Goal: Information Seeking & Learning: Learn about a topic

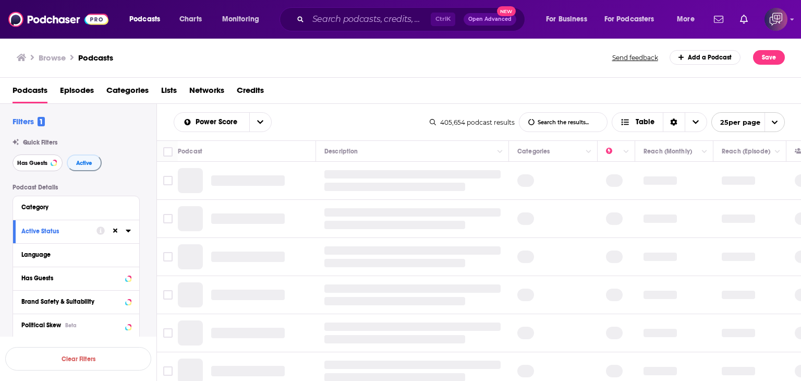
click at [40, 166] on span "Has Guests" at bounding box center [32, 163] width 30 height 6
click at [560, 120] on input "List Search Input" at bounding box center [563, 122] width 88 height 19
type input "mental resilience"
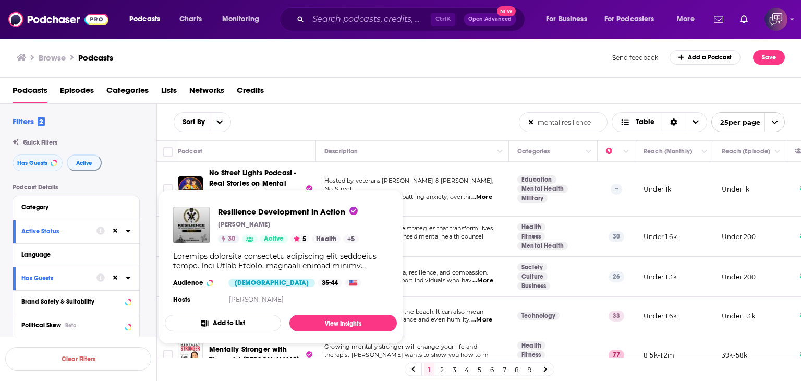
drag, startPoint x: 212, startPoint y: 226, endPoint x: 217, endPoint y: 226, distance: 5.7
click at [217, 226] on div "Podcasts Charts Monitoring Ctrl K Open Advanced New For Business For Podcasters…" at bounding box center [400, 190] width 801 height 381
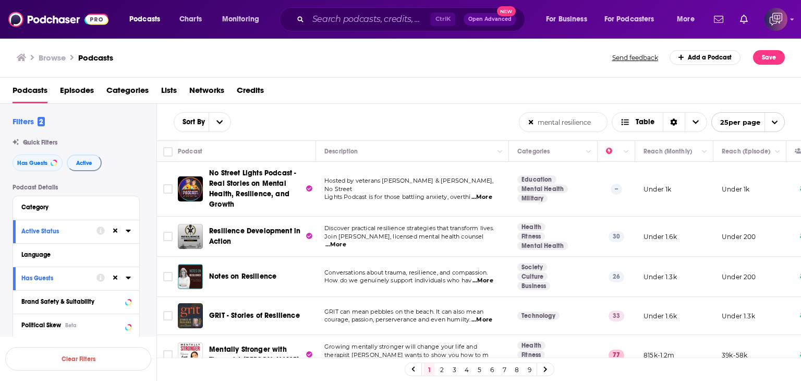
drag, startPoint x: 374, startPoint y: 63, endPoint x: 381, endPoint y: 72, distance: 12.0
click at [374, 63] on div "Browse Podcasts" at bounding box center [315, 57] width 596 height 15
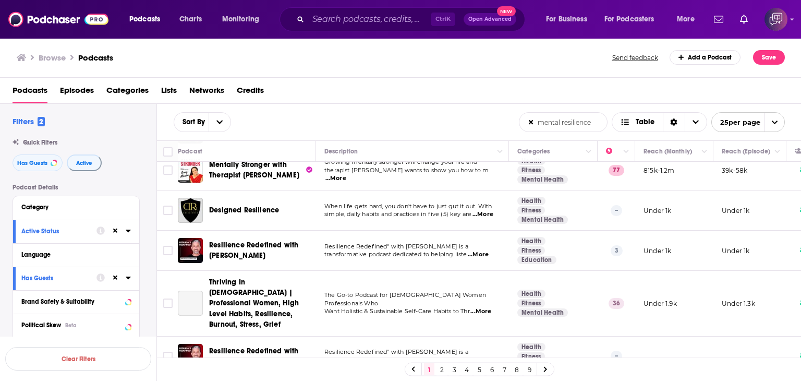
scroll to position [365, 0]
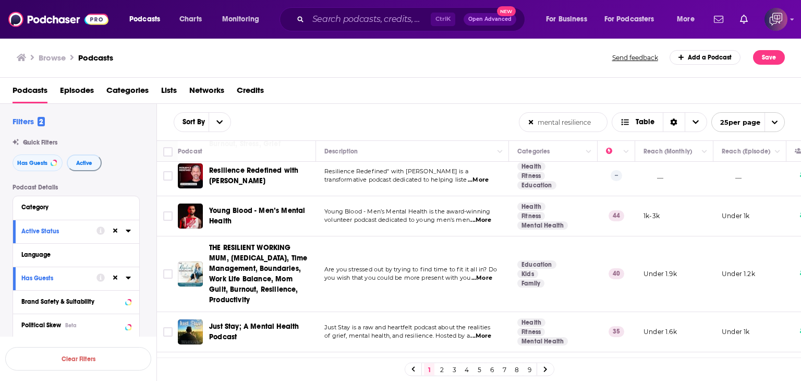
click at [453, 371] on link "3" at bounding box center [454, 369] width 10 height 13
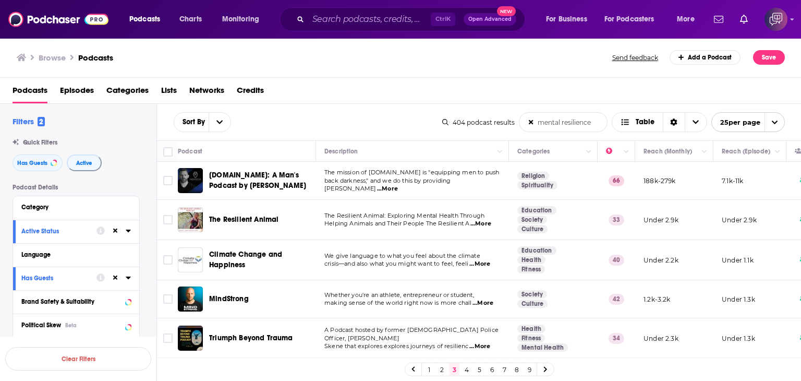
click at [398, 185] on span "...More" at bounding box center [387, 189] width 21 height 8
drag, startPoint x: 210, startPoint y: 167, endPoint x: 260, endPoint y: 164, distance: 50.1
click at [260, 164] on td "Undaunted.Life: A Man's Podcast by Kyle Thompson" at bounding box center [247, 181] width 138 height 38
copy span "Undaunted.Life"
click at [482, 223] on span "...More" at bounding box center [480, 223] width 21 height 8
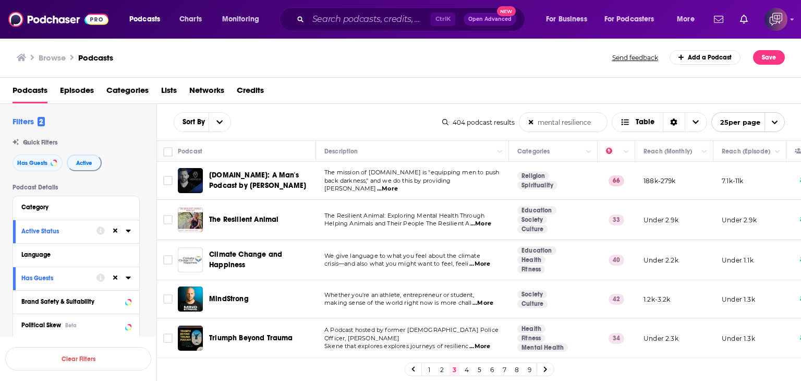
click at [332, 60] on div "Browse Podcasts" at bounding box center [315, 57] width 596 height 15
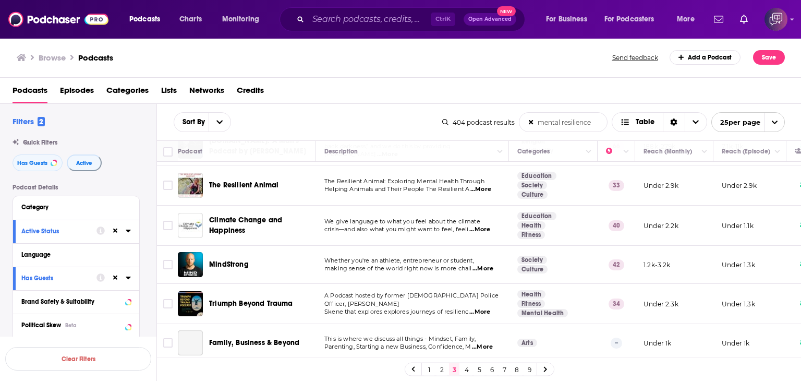
scroll to position [52, 0]
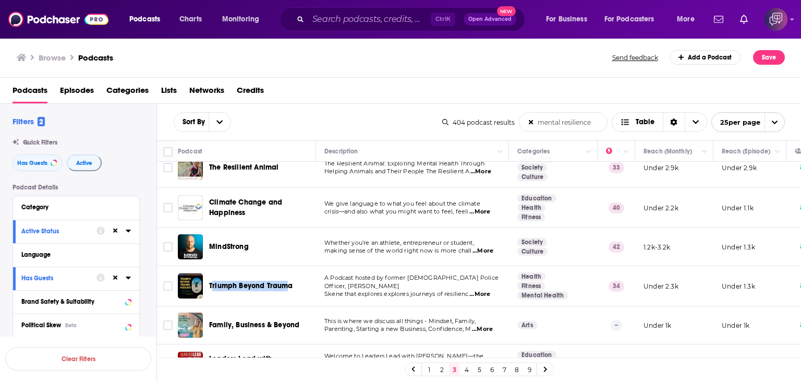
drag, startPoint x: 212, startPoint y: 272, endPoint x: 286, endPoint y: 272, distance: 73.5
click at [286, 272] on td "Triumph Beyond Trauma" at bounding box center [247, 286] width 138 height 40
click at [206, 273] on div "Triumph Beyond Trauma" at bounding box center [248, 285] width 140 height 25
drag, startPoint x: 211, startPoint y: 276, endPoint x: 294, endPoint y: 276, distance: 83.4
click at [294, 276] on div "Triumph Beyond Trauma" at bounding box center [263, 285] width 108 height 25
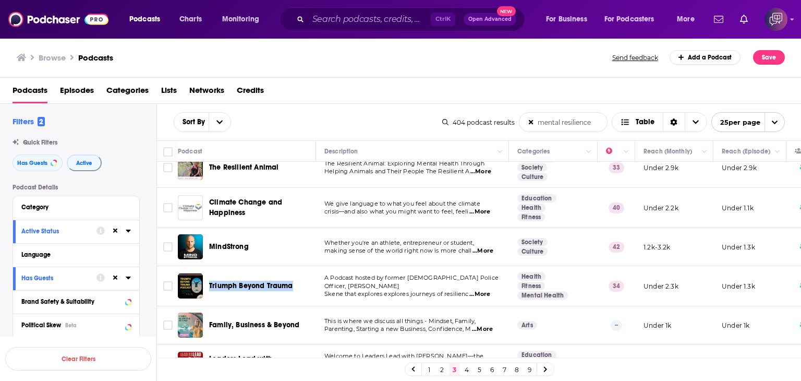
drag, startPoint x: 209, startPoint y: 274, endPoint x: 300, endPoint y: 279, distance: 91.4
click at [300, 279] on div "Triumph Beyond Trauma" at bounding box center [263, 285] width 108 height 25
copy span "Triumph Beyond Trauma"
drag, startPoint x: 206, startPoint y: 236, endPoint x: 261, endPoint y: 236, distance: 54.2
click at [261, 236] on div "MindStrong" at bounding box center [248, 246] width 140 height 25
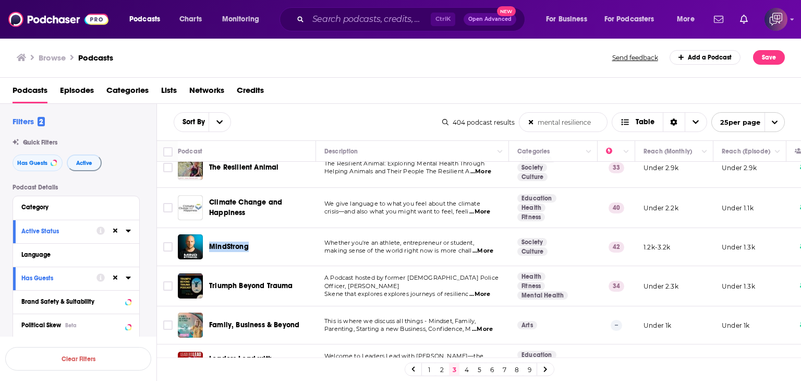
copy span "MindStrong"
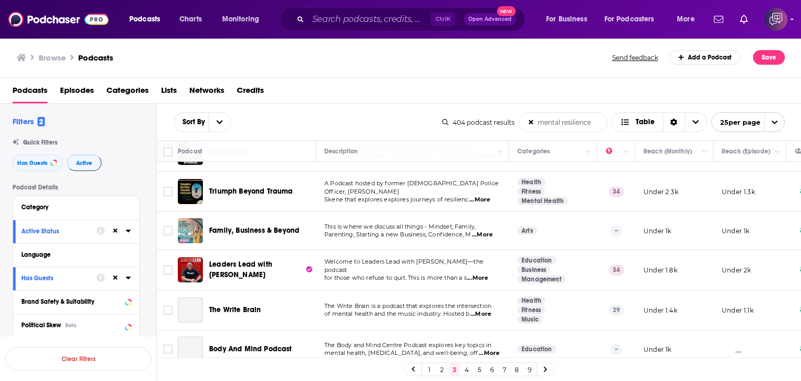
scroll to position [156, 0]
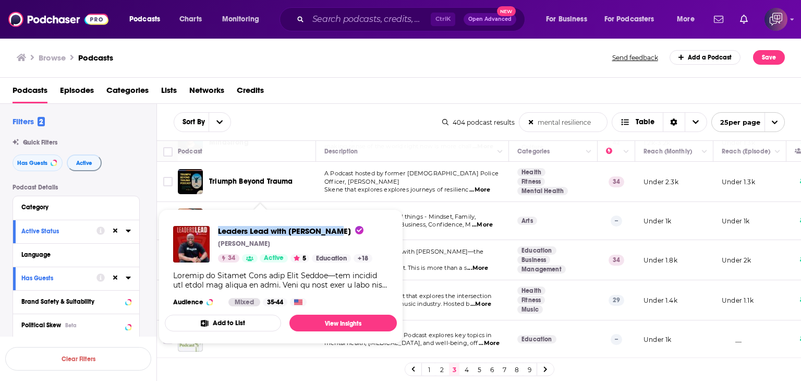
drag, startPoint x: 217, startPoint y: 222, endPoint x: 336, endPoint y: 222, distance: 118.9
click at [336, 222] on div "Leaders Lead with Tony Taylor Tony Taylor 34 Active 5 Education + 18 Audience M…" at bounding box center [281, 265] width 232 height 97
copy span "Leaders Lead with Tony Taylor"
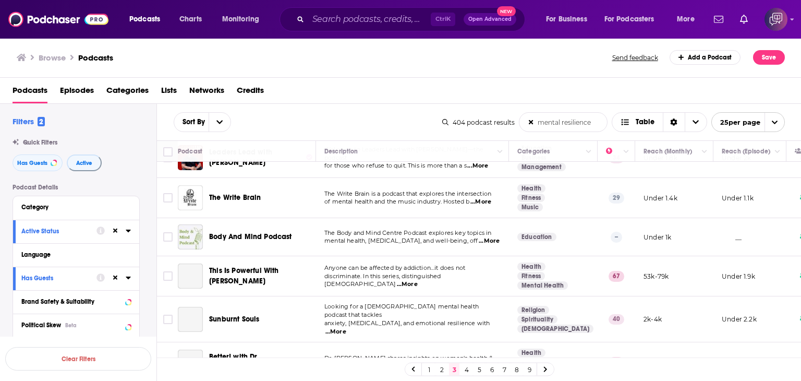
scroll to position [261, 0]
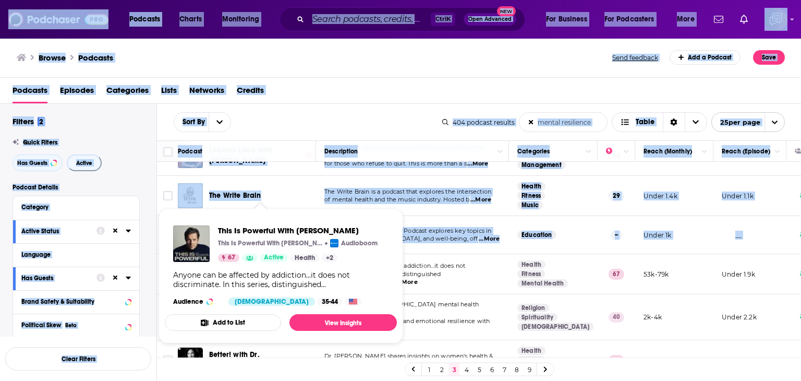
drag, startPoint x: 207, startPoint y: 258, endPoint x: 248, endPoint y: 282, distance: 46.8
click at [248, 282] on div "Podcasts Charts Monitoring Ctrl K Open Advanced New For Business For Podcasters…" at bounding box center [400, 190] width 801 height 381
click at [217, 217] on div "This Is Powerful With Paul Sculfor This Is Powerful With Paul Sculfor Audioboom…" at bounding box center [281, 265] width 232 height 97
click at [217, 216] on span "This Is Powerful With Paul Sculfor This Is Powerful With Paul Sculfor Audioboom…" at bounding box center [281, 276] width 232 height 135
click at [228, 217] on div "This Is Powerful With Paul Sculfor This Is Powerful With Paul Sculfor Audioboom…" at bounding box center [281, 265] width 232 height 97
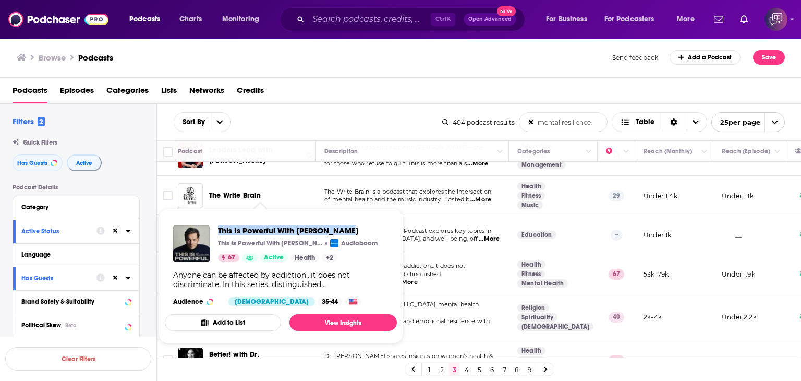
drag, startPoint x: 297, startPoint y: 217, endPoint x: 341, endPoint y: 219, distance: 44.4
click at [341, 219] on div "This Is Powerful With Paul Sculfor This Is Powerful With Paul Sculfor Audioboom…" at bounding box center [281, 265] width 232 height 97
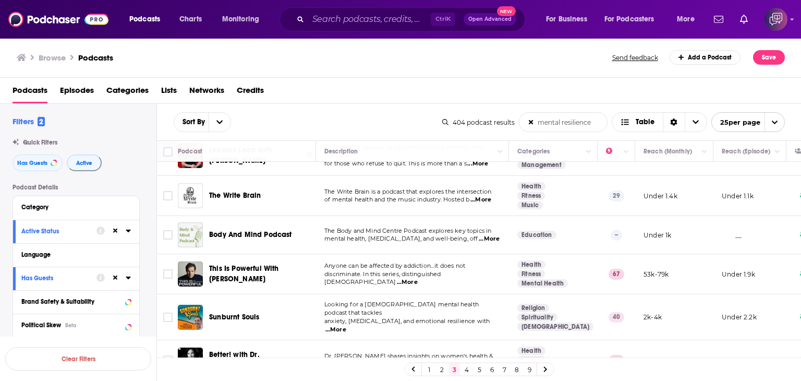
copy span "This Is Powerful With Paul Sculfor"
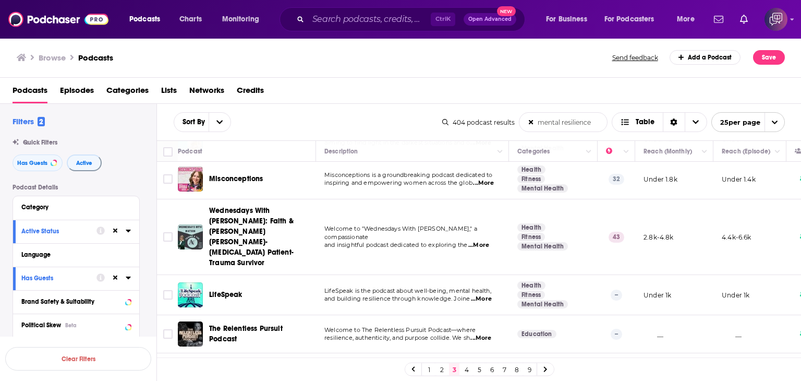
scroll to position [626, 0]
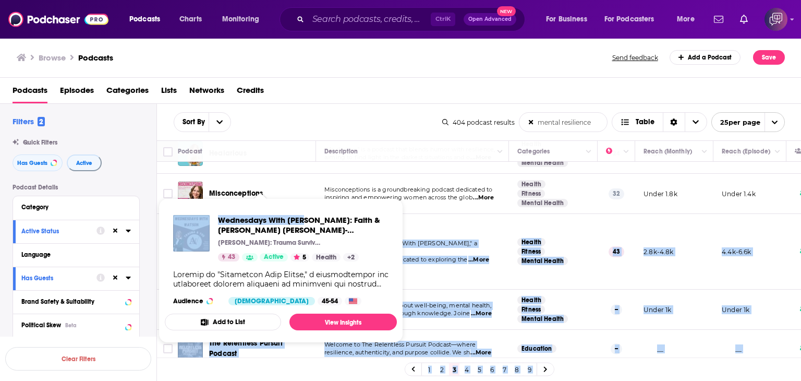
drag, startPoint x: 209, startPoint y: 210, endPoint x: 304, endPoint y: 215, distance: 96.1
click at [304, 215] on div "Podcasts Charts Monitoring Ctrl K Open Advanced New For Business For Podcasters…" at bounding box center [400, 190] width 801 height 381
click at [282, 202] on span "Wednesdays With Watson: Faith & Trauma Amy Watson- PTSD Patient-Trauma Survivor…" at bounding box center [281, 270] width 232 height 144
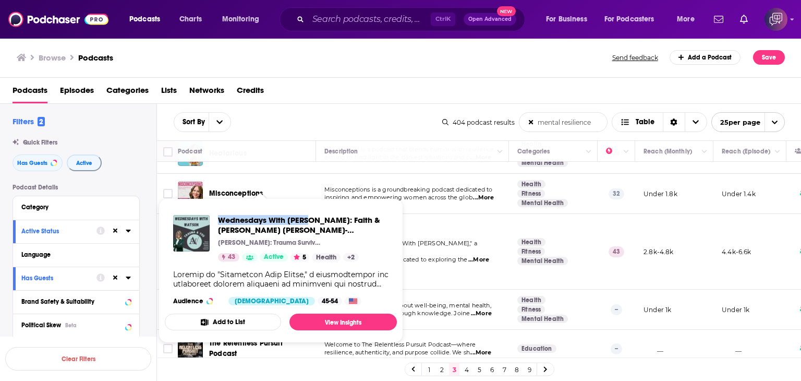
drag, startPoint x: 215, startPoint y: 210, endPoint x: 311, endPoint y: 216, distance: 95.6
click at [311, 216] on div "Wednesdays With Watson: Faith & Trauma Amy Watson- PTSD Patient-Trauma Survivor…" at bounding box center [281, 259] width 232 height 107
click at [321, 57] on div "Browse Podcasts" at bounding box center [315, 57] width 596 height 15
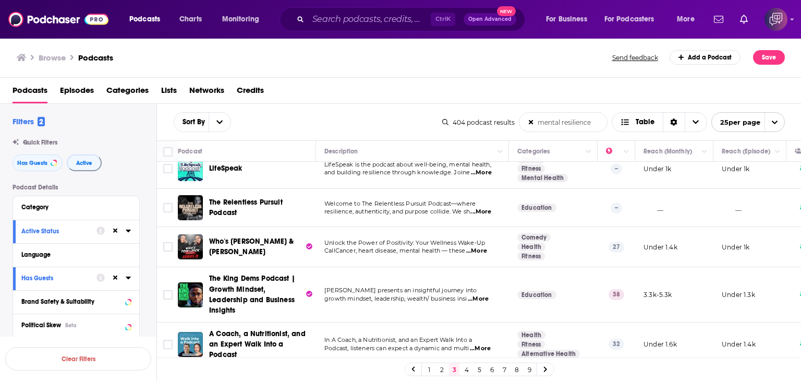
scroll to position [782, 0]
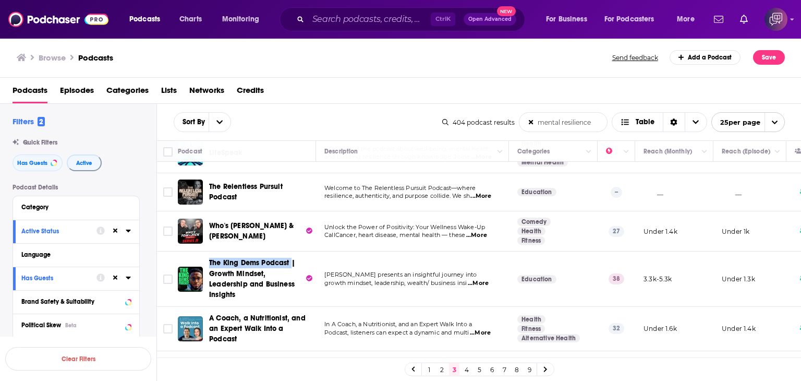
drag, startPoint x: 206, startPoint y: 216, endPoint x: 291, endPoint y: 215, distance: 85.0
click at [291, 251] on td "The King Dems Podcast | Growth Mindset, Leadership and Business Insights" at bounding box center [247, 278] width 138 height 55
copy span "The King Dems Podcast"
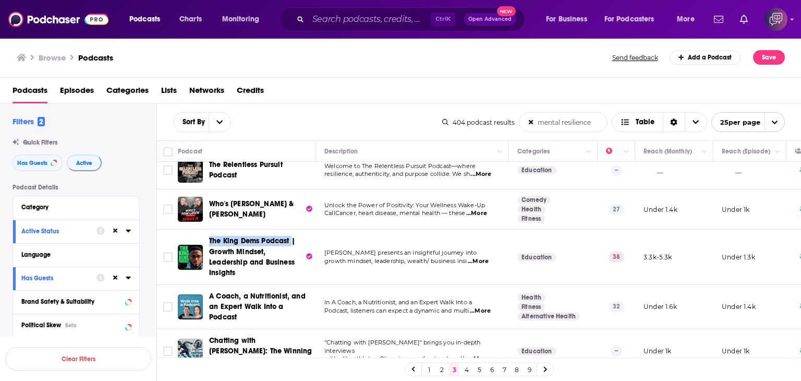
scroll to position [815, 0]
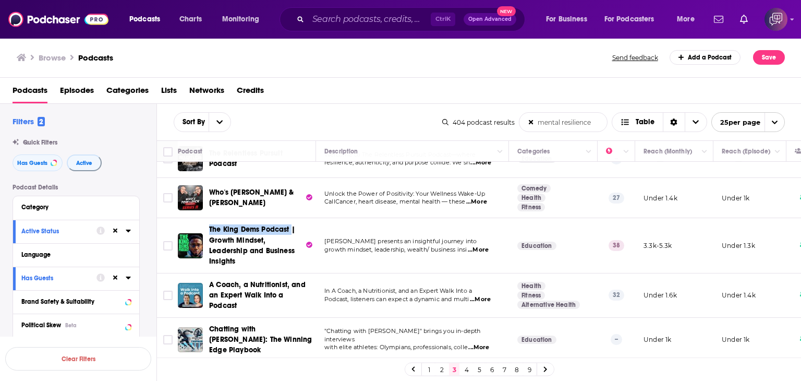
click at [469, 365] on link "4" at bounding box center [466, 369] width 10 height 13
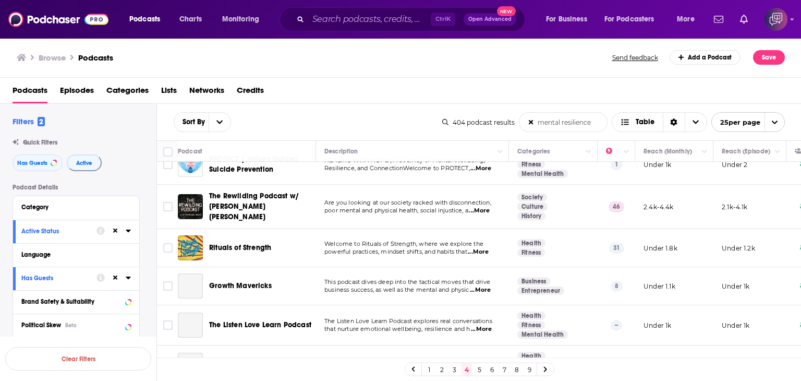
scroll to position [417, 0]
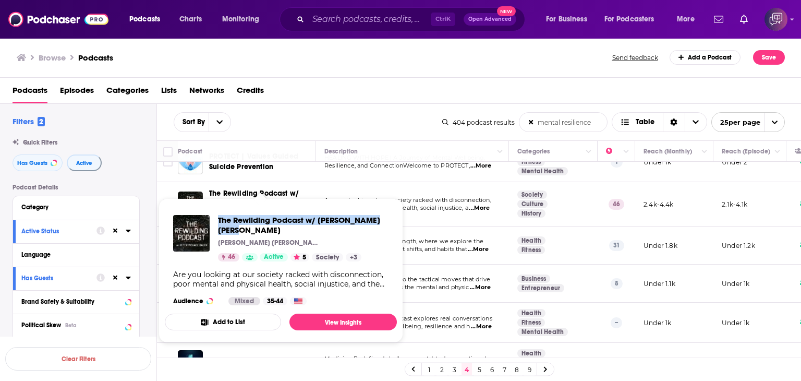
drag, startPoint x: 219, startPoint y: 208, endPoint x: 253, endPoint y: 229, distance: 40.1
click at [253, 229] on div "The Rewilding Podcast w/ Peter Michael Bauer Peter Michael Bauer 46 Active 5 So…" at bounding box center [281, 259] width 232 height 107
copy span "The Rewilding Podcast w/ Peter Michael Bauer"
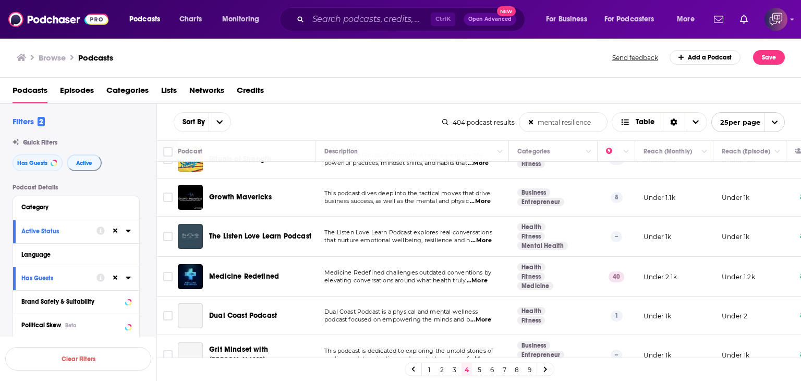
scroll to position [521, 0]
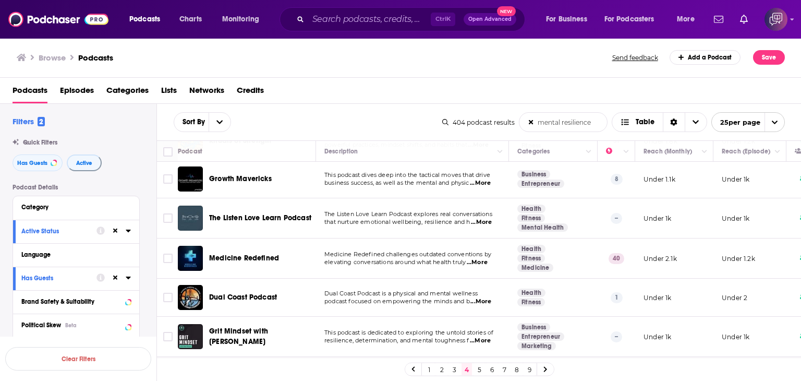
click at [487, 258] on span "...More" at bounding box center [477, 262] width 21 height 8
click at [255, 63] on div "Browse Podcasts" at bounding box center [315, 57] width 596 height 15
click at [487, 258] on span "...More" at bounding box center [477, 262] width 21 height 8
click at [328, 59] on div "Browse Podcasts" at bounding box center [315, 57] width 596 height 15
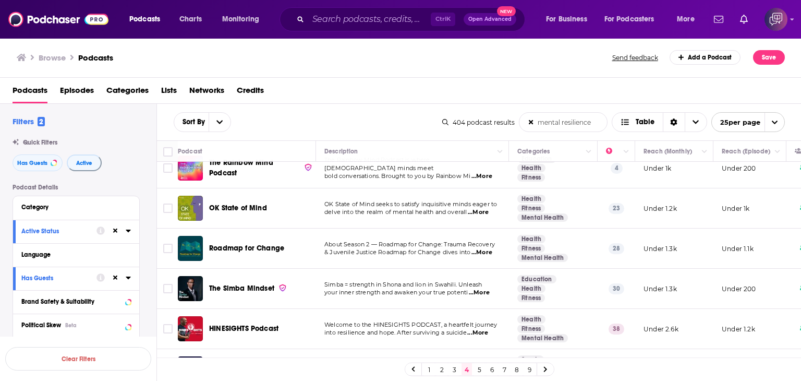
scroll to position [801, 0]
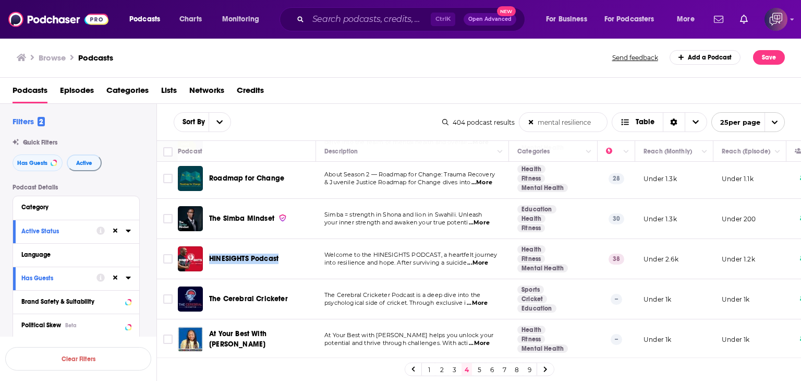
drag, startPoint x: 209, startPoint y: 239, endPoint x: 288, endPoint y: 241, distance: 79.3
click at [288, 246] on div "HINESIGHTS Podcast" at bounding box center [263, 258] width 108 height 25
copy span "HINESIGHTS Podcast"
drag, startPoint x: 476, startPoint y: 370, endPoint x: 485, endPoint y: 380, distance: 13.3
click at [476, 370] on link "5" at bounding box center [479, 369] width 10 height 13
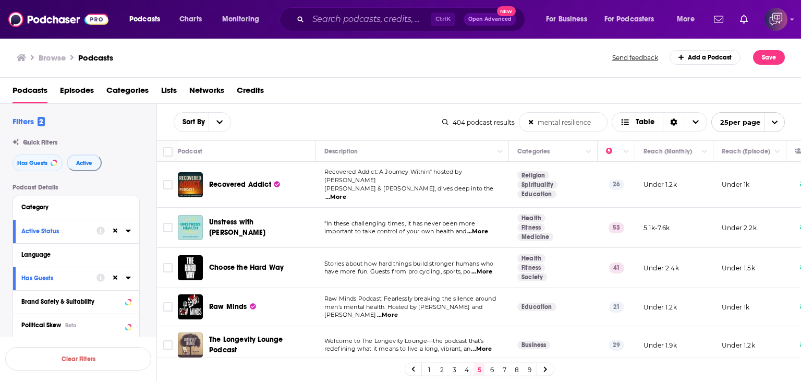
drag, startPoint x: 209, startPoint y: 211, endPoint x: 300, endPoint y: 213, distance: 91.3
click at [300, 215] on div "Unstress with Dr Ron Ehrlich" at bounding box center [263, 227] width 108 height 25
copy span "Unstress with Dr Ron Ehrlich"
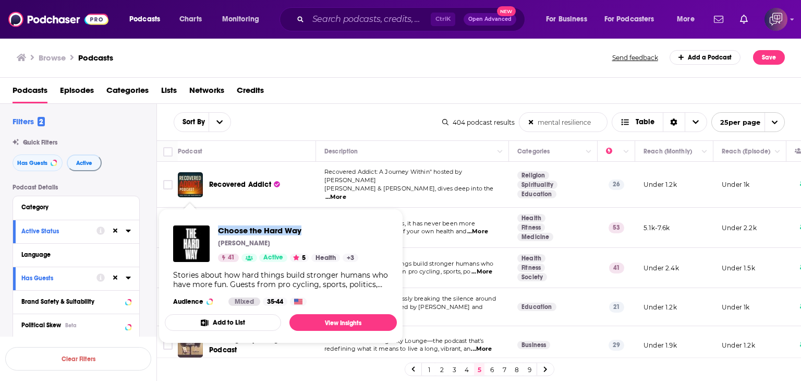
drag, startPoint x: 223, startPoint y: 219, endPoint x: 324, endPoint y: 207, distance: 102.3
click at [324, 207] on span "Choose the Hard Way Andrew Vontz 41 Active 5 Health + 3 Stories about how hard …" at bounding box center [280, 275] width 244 height 147
copy span "Choose the Hard Way"
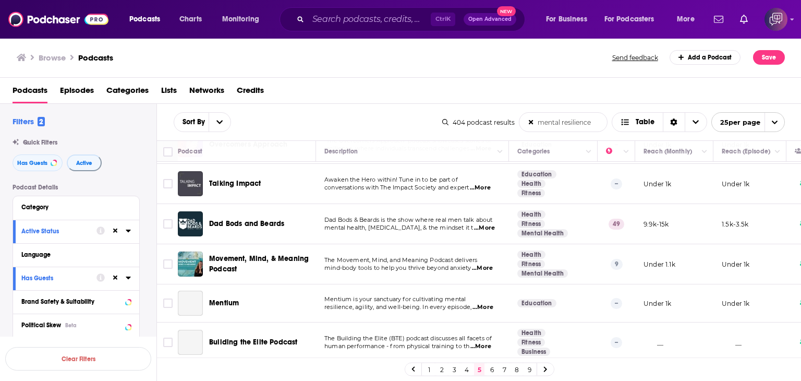
scroll to position [521, 0]
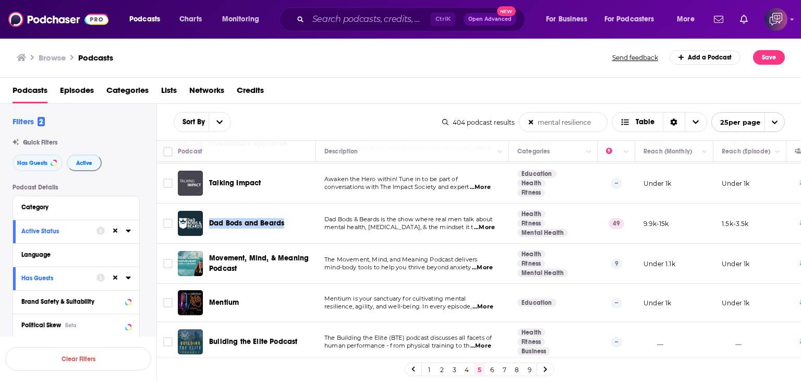
drag, startPoint x: 209, startPoint y: 194, endPoint x: 304, endPoint y: 201, distance: 95.6
click at [304, 211] on div "Dad Bods and Beards" at bounding box center [263, 223] width 108 height 25
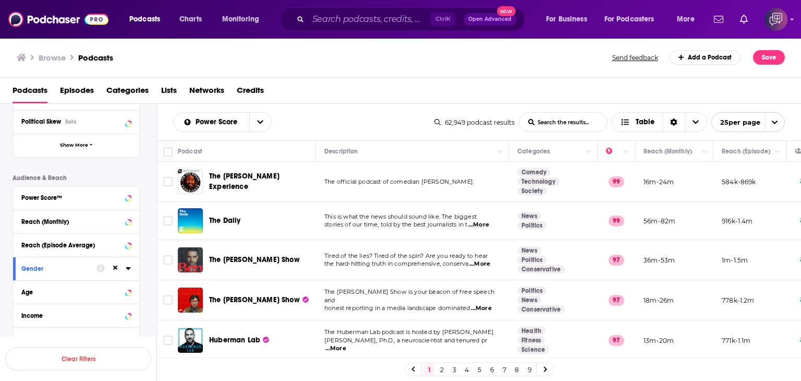
scroll to position [209, 0]
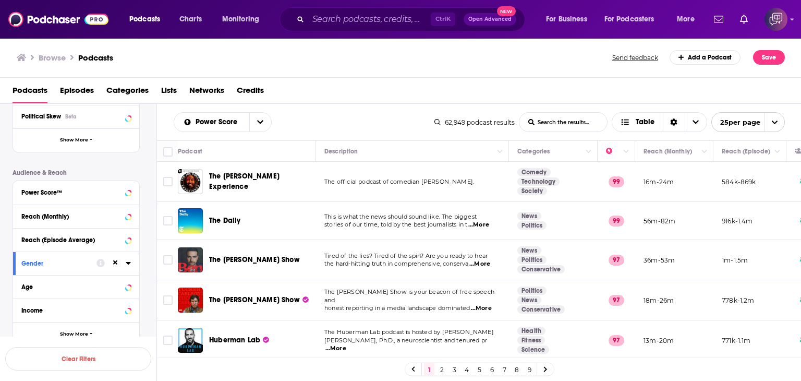
click at [115, 263] on icon at bounding box center [115, 262] width 5 height 5
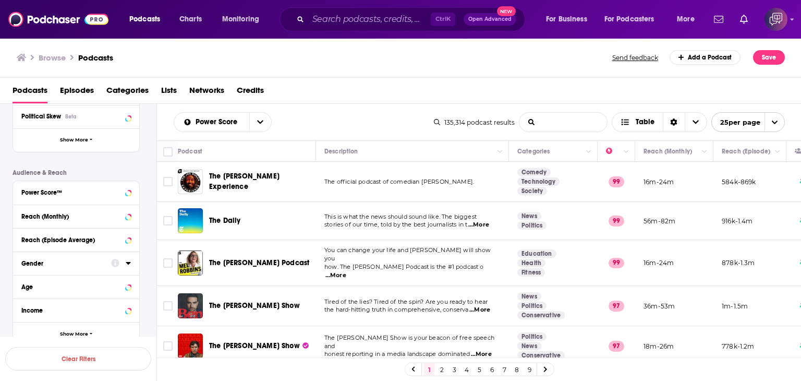
click at [562, 124] on input "List Search Input" at bounding box center [563, 122] width 88 height 19
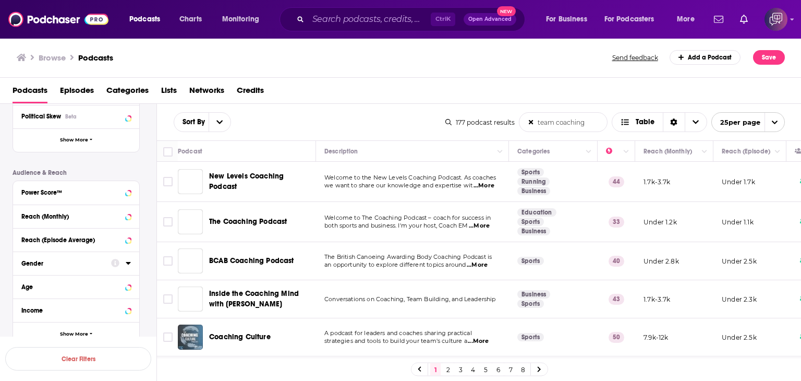
click at [536, 122] on input "team coaching" at bounding box center [563, 122] width 88 height 19
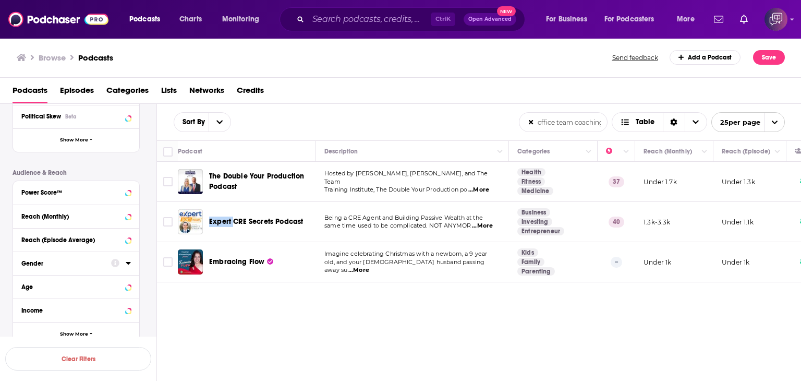
drag, startPoint x: 207, startPoint y: 212, endPoint x: 231, endPoint y: 212, distance: 24.5
click at [231, 212] on div "Expert CRE Secrets Podcast" at bounding box center [248, 221] width 140 height 25
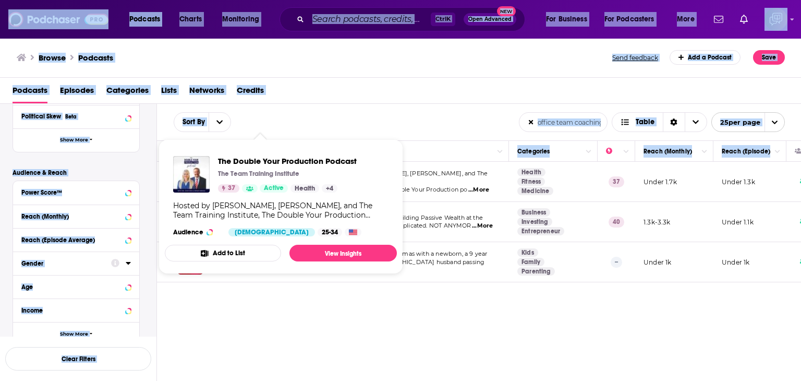
drag, startPoint x: 204, startPoint y: 169, endPoint x: 268, endPoint y: 180, distance: 64.4
click at [267, 180] on div "Podcasts Charts Monitoring Ctrl K Open Advanced New For Business For Podcasters…" at bounding box center [400, 190] width 801 height 381
click at [231, 149] on div "The Double Your Production Podcast The Team Training Institute 37 Active Health…" at bounding box center [281, 196] width 232 height 97
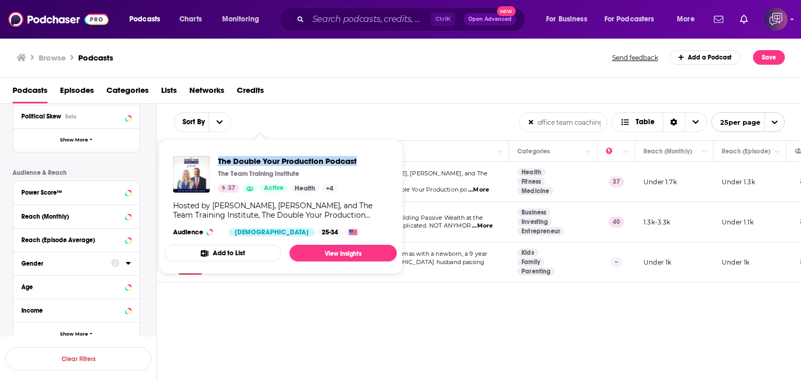
drag, startPoint x: 219, startPoint y: 152, endPoint x: 365, endPoint y: 144, distance: 146.2
click at [365, 144] on span "The Double Your Production Podcast The Team Training Institute 37 Active Health…" at bounding box center [281, 206] width 232 height 135
copy span "The Double Your Production Podcast"
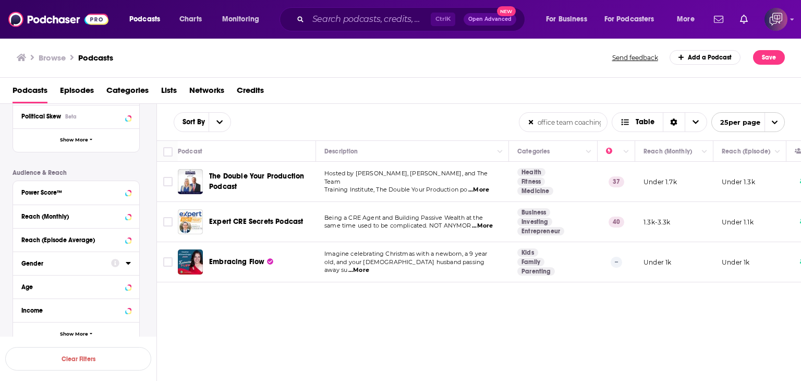
drag, startPoint x: 554, startPoint y: 119, endPoint x: 513, endPoint y: 127, distance: 41.8
click at [513, 127] on div "Sort By office team coaching List Search Input Search the results... Table offi…" at bounding box center [479, 122] width 644 height 36
drag, startPoint x: 214, startPoint y: 211, endPoint x: 311, endPoint y: 211, distance: 97.0
click at [311, 211] on div "Expert CRE Secrets Podcast" at bounding box center [248, 221] width 140 height 25
copy span "Expert CRE Secrets Podcast"
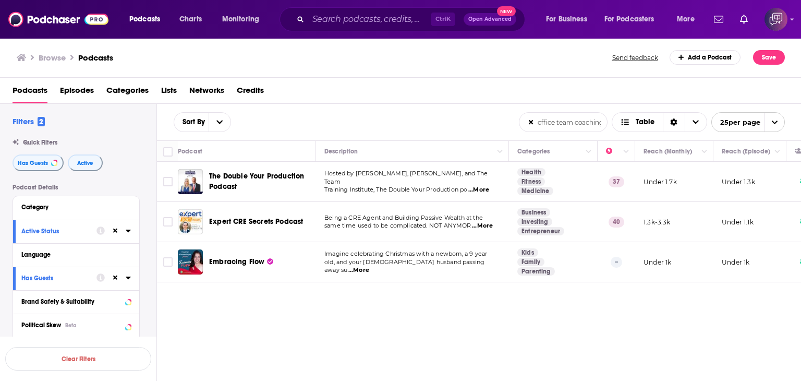
drag, startPoint x: 555, startPoint y: 122, endPoint x: 489, endPoint y: 124, distance: 65.7
click at [490, 124] on div "Sort By office team coaching List Search Input Search the results... Table offi…" at bounding box center [479, 122] width 644 height 36
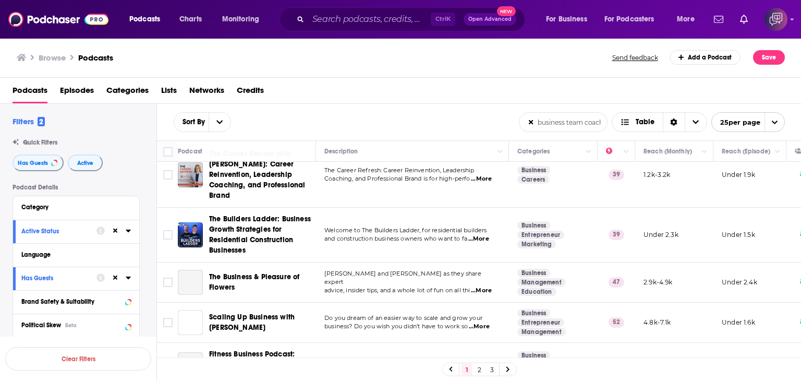
scroll to position [261, 0]
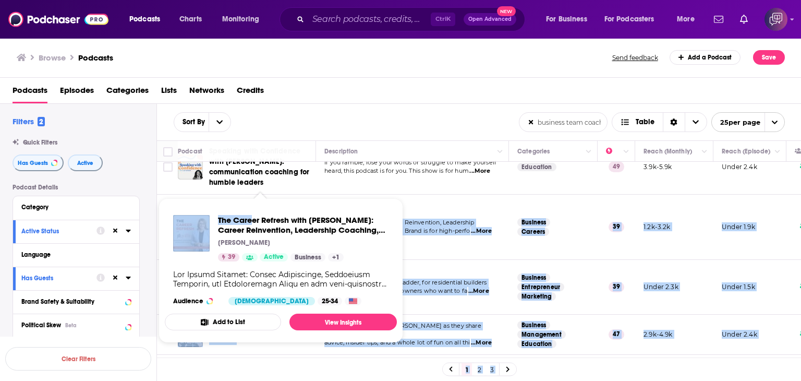
drag, startPoint x: 207, startPoint y: 186, endPoint x: 248, endPoint y: 213, distance: 48.7
click at [252, 213] on div "Podcasts Charts Monitoring Ctrl K Open Advanced New For Business For Podcasters…" at bounding box center [400, 190] width 801 height 381
click at [225, 209] on div "The Career Refresh with Jill Griffin: Career Reinvention, Leadership Coaching, …" at bounding box center [281, 259] width 232 height 107
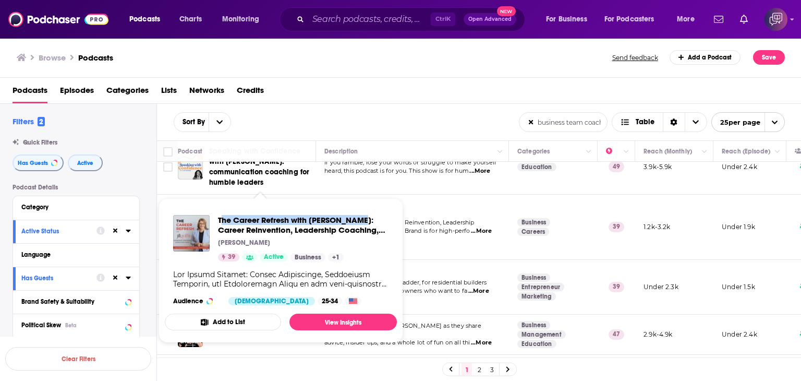
drag, startPoint x: 221, startPoint y: 211, endPoint x: 345, endPoint y: 218, distance: 124.3
click at [345, 218] on div "The Career Refresh with Jill Griffin: Career Reinvention, Leadership Coaching, …" at bounding box center [281, 259] width 232 height 107
copy span "he Career Refresh with Jill Griffin"
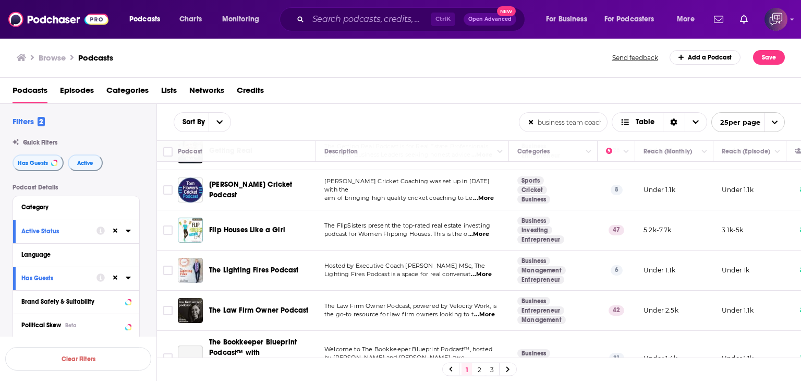
scroll to position [915, 0]
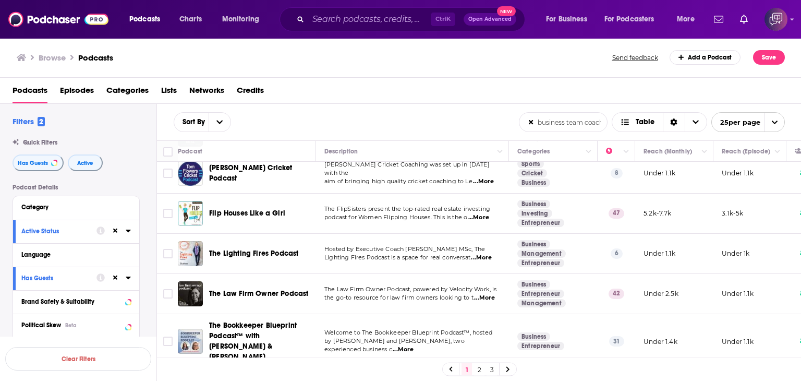
click at [480, 365] on link "2" at bounding box center [479, 369] width 10 height 13
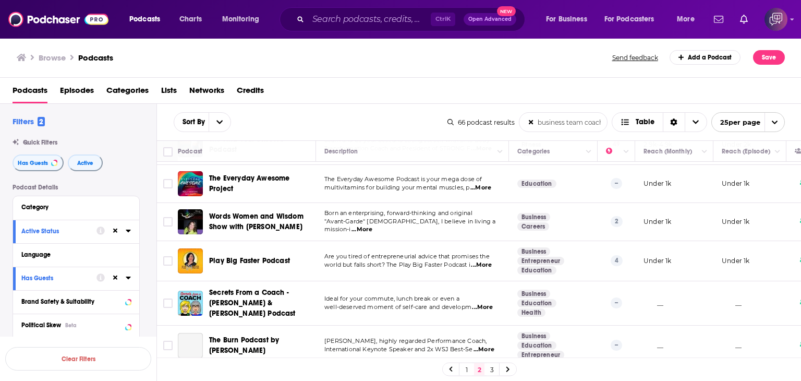
scroll to position [820, 0]
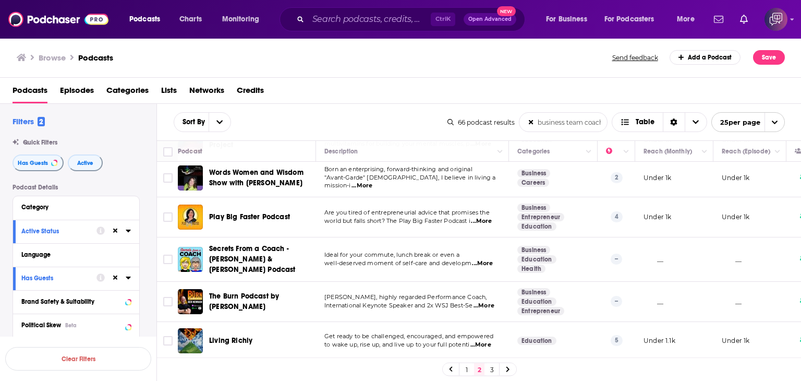
click at [492, 372] on link "3" at bounding box center [491, 369] width 10 height 13
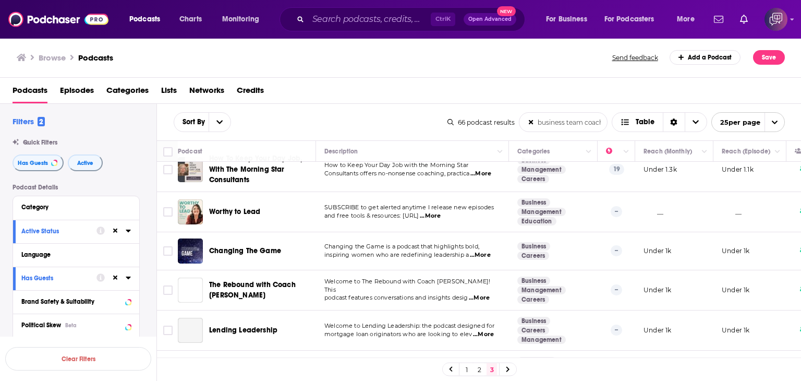
scroll to position [465, 0]
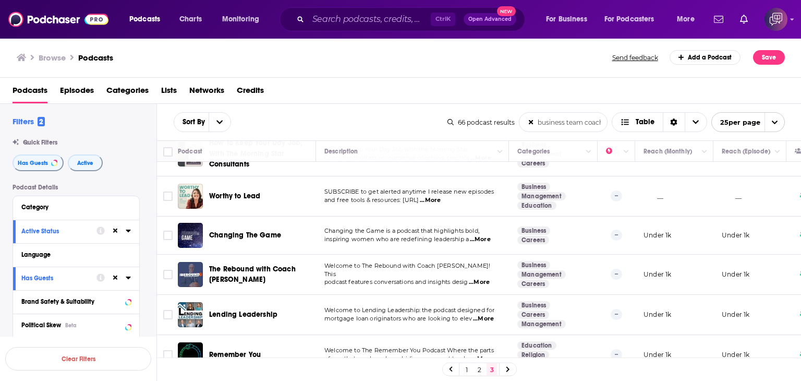
click at [564, 124] on input "business team coaching" at bounding box center [563, 122] width 88 height 19
drag, startPoint x: 536, startPoint y: 121, endPoint x: 607, endPoint y: 120, distance: 70.4
click at [607, 120] on div "66 podcast results business team coaching List Search Input Search the results.…" at bounding box center [615, 122] width 337 height 20
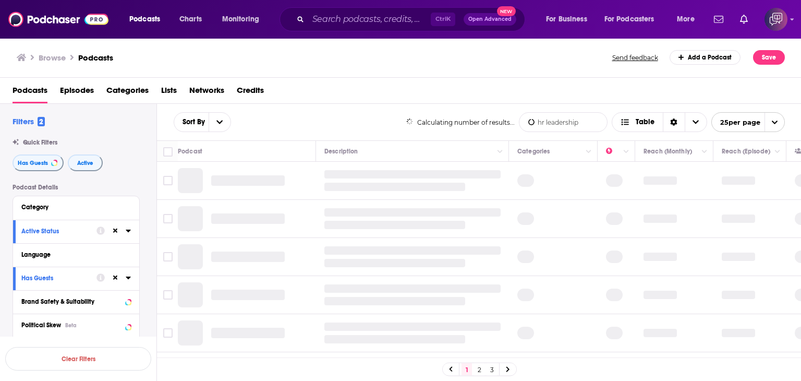
type input "hr leadership"
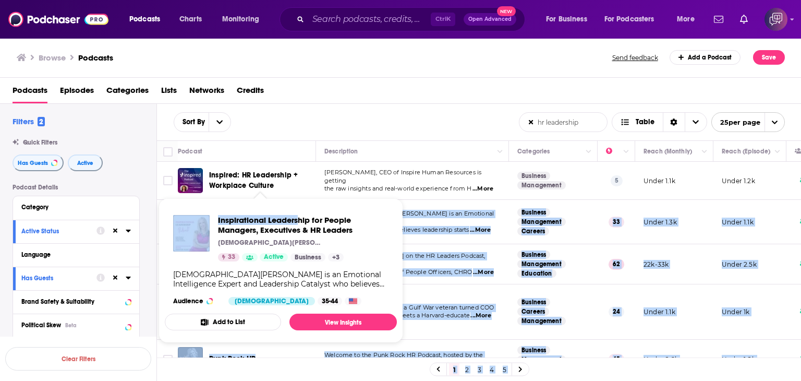
drag, startPoint x: 210, startPoint y: 203, endPoint x: 292, endPoint y: 211, distance: 82.8
click at [298, 214] on div "Podcasts Charts Monitoring Ctrl K Open Advanced New For Business For Podcasters…" at bounding box center [400, 190] width 801 height 381
click at [261, 205] on span "Inspirational Leadership for People Managers, Executives & HR Leaders Kristen H…" at bounding box center [281, 270] width 232 height 144
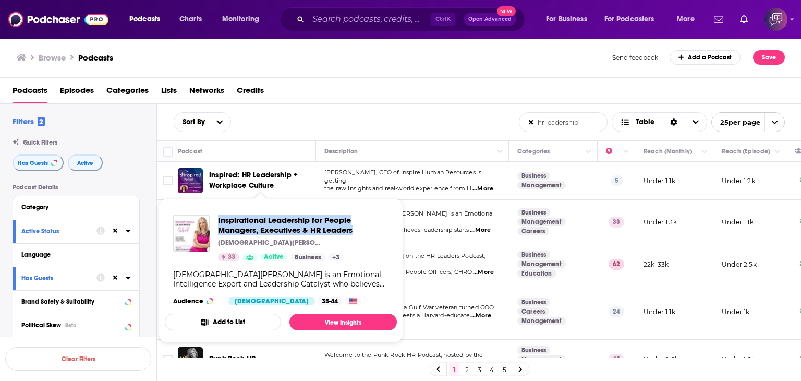
drag, startPoint x: 217, startPoint y: 211, endPoint x: 369, endPoint y: 227, distance: 152.6
click at [369, 227] on div "Inspirational Leadership for People Managers, Executives & HR Leaders Kristen H…" at bounding box center [281, 259] width 232 height 107
copy span "Inspirational Leadership for People Managers, Executives & HR Leaders"
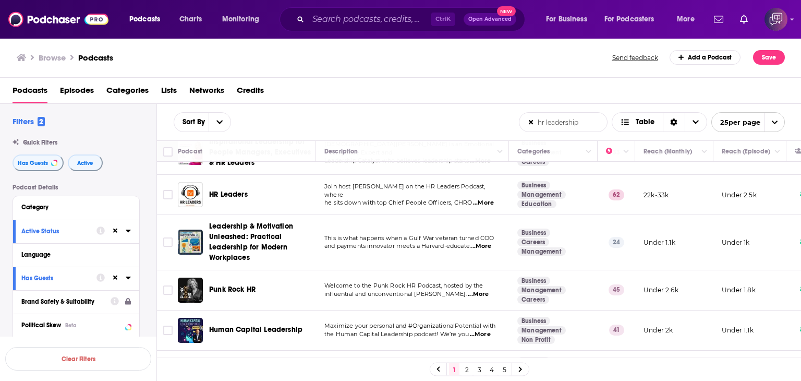
scroll to position [52, 0]
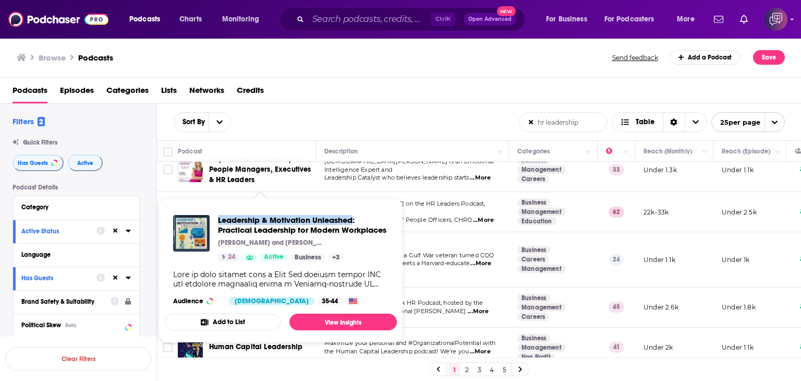
drag, startPoint x: 217, startPoint y: 211, endPoint x: 352, endPoint y: 207, distance: 135.1
click at [352, 207] on div "Leadership & Motivation Unleashed: Practical Leadership for Modern Workplaces P…" at bounding box center [281, 259] width 232 height 107
copy span "Leadership & Motivation Unleashed"
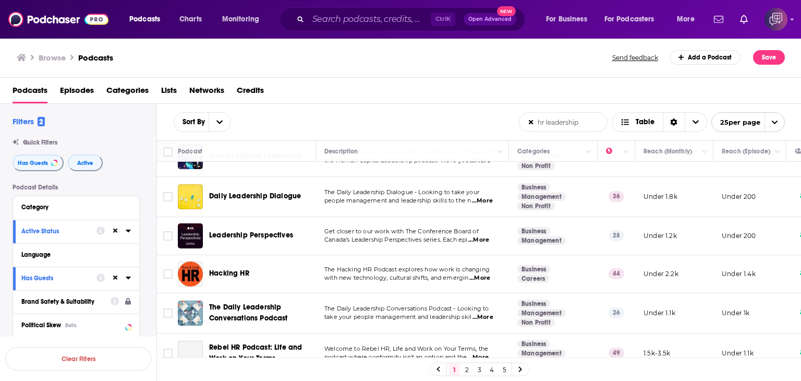
scroll to position [261, 0]
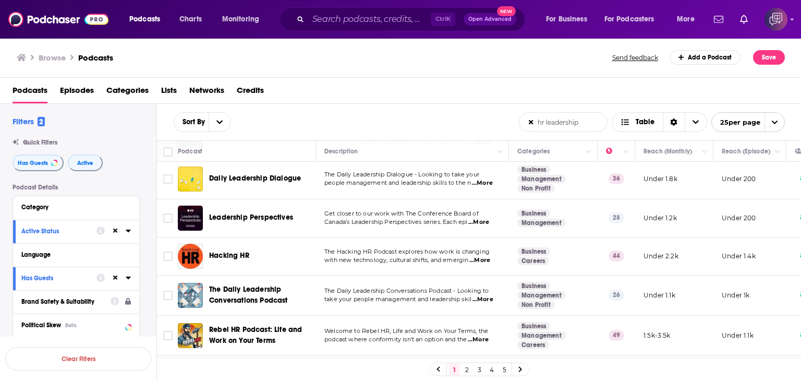
click at [483, 259] on span "...More" at bounding box center [479, 260] width 21 height 8
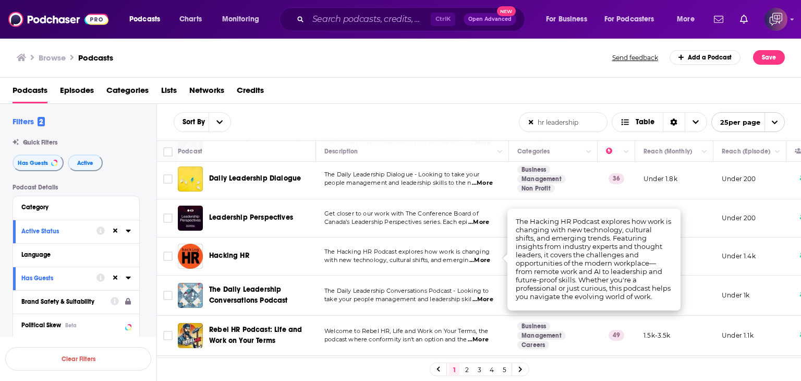
click at [209, 208] on div "Leadership Perspectives" at bounding box center [263, 217] width 108 height 25
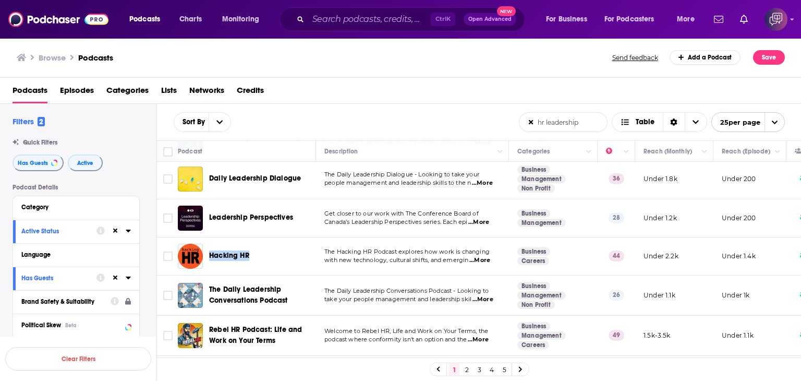
drag, startPoint x: 209, startPoint y: 247, endPoint x: 268, endPoint y: 246, distance: 60.0
click at [268, 246] on div "Hacking HR" at bounding box center [248, 255] width 140 height 25
copy span "Hacking HR"
